Goal: Use online tool/utility: Utilize a website feature to perform a specific function

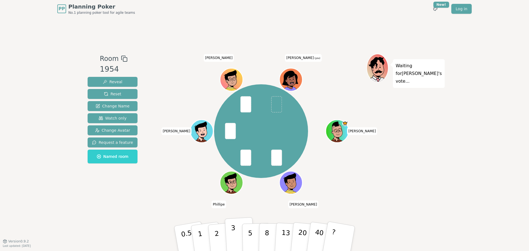
click at [234, 237] on p "3" at bounding box center [234, 239] width 6 height 30
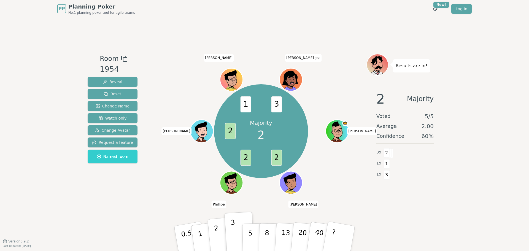
click at [218, 240] on p "2" at bounding box center [217, 239] width 7 height 30
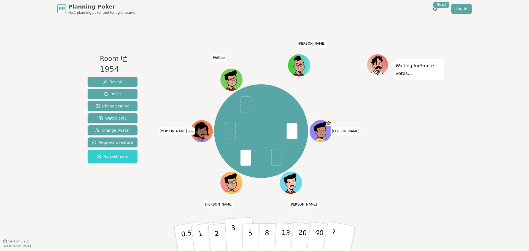
click at [232, 242] on p "3" at bounding box center [234, 239] width 6 height 30
click at [249, 243] on p "5" at bounding box center [250, 239] width 5 height 30
click at [235, 241] on button "3" at bounding box center [240, 238] width 30 height 43
click at [250, 240] on p "5" at bounding box center [250, 239] width 5 height 30
click at [233, 238] on p "3" at bounding box center [234, 239] width 6 height 30
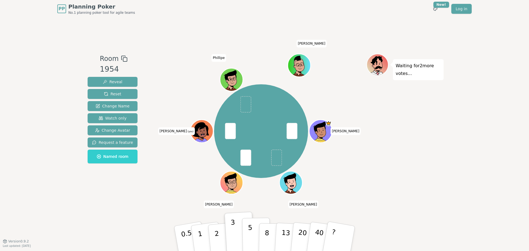
click at [248, 238] on button "5" at bounding box center [256, 239] width 28 height 42
click at [237, 237] on button "3" at bounding box center [240, 238] width 30 height 43
click at [253, 237] on button "5" at bounding box center [256, 239] width 28 height 42
click at [238, 238] on button "3" at bounding box center [240, 238] width 30 height 43
click at [251, 240] on p "5" at bounding box center [250, 239] width 5 height 30
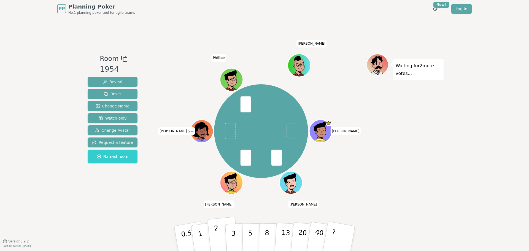
click at [221, 235] on button "2" at bounding box center [222, 239] width 31 height 44
click at [215, 237] on p "2" at bounding box center [217, 239] width 7 height 30
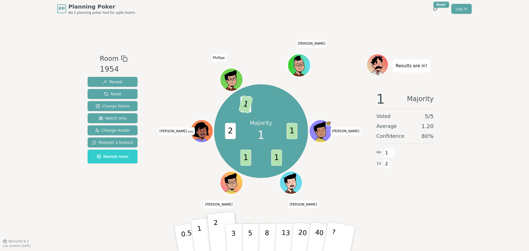
click at [200, 236] on p "1" at bounding box center [201, 239] width 8 height 30
